Goal: Transaction & Acquisition: Obtain resource

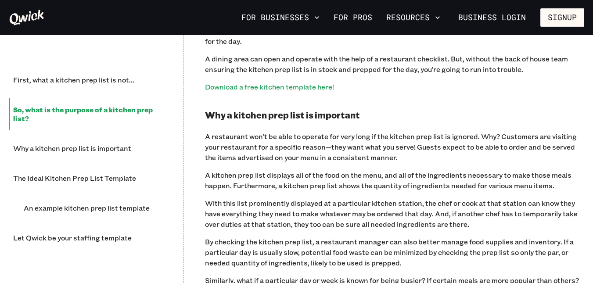
scroll to position [630, 0]
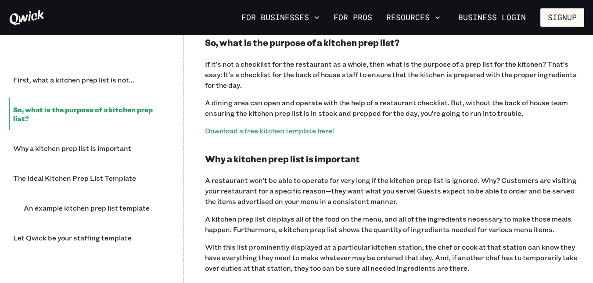
click at [443, 179] on p "A restaurant won't be able to operate for very long if the kitchen prep list is…" at bounding box center [394, 191] width 379 height 32
click at [326, 133] on link "Download a free kitchen template here!" at bounding box center [269, 130] width 129 height 9
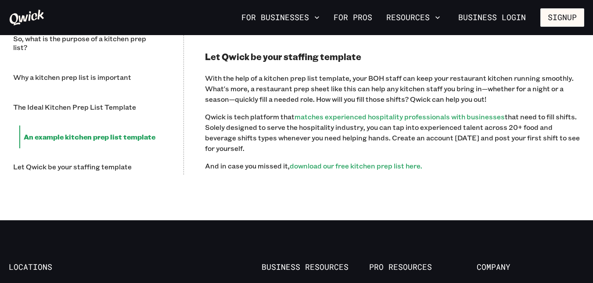
scroll to position [1249, 0]
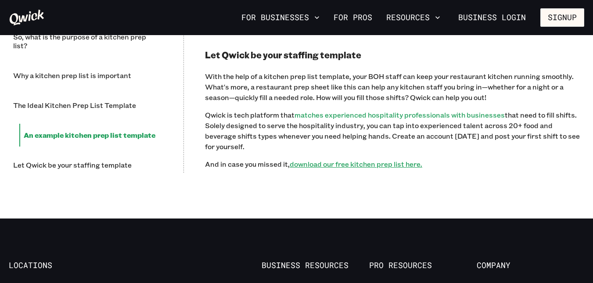
click at [356, 159] on link "download our free kitchen prep list here." at bounding box center [356, 163] width 133 height 9
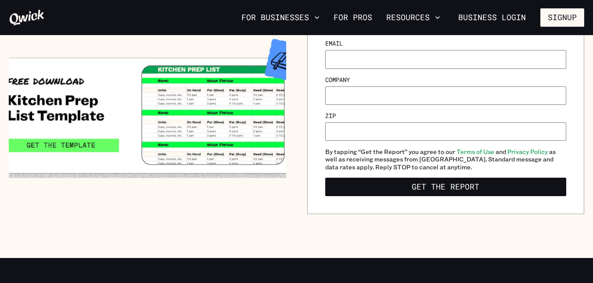
scroll to position [195, 0]
